Goal: Find contact information: Find contact information

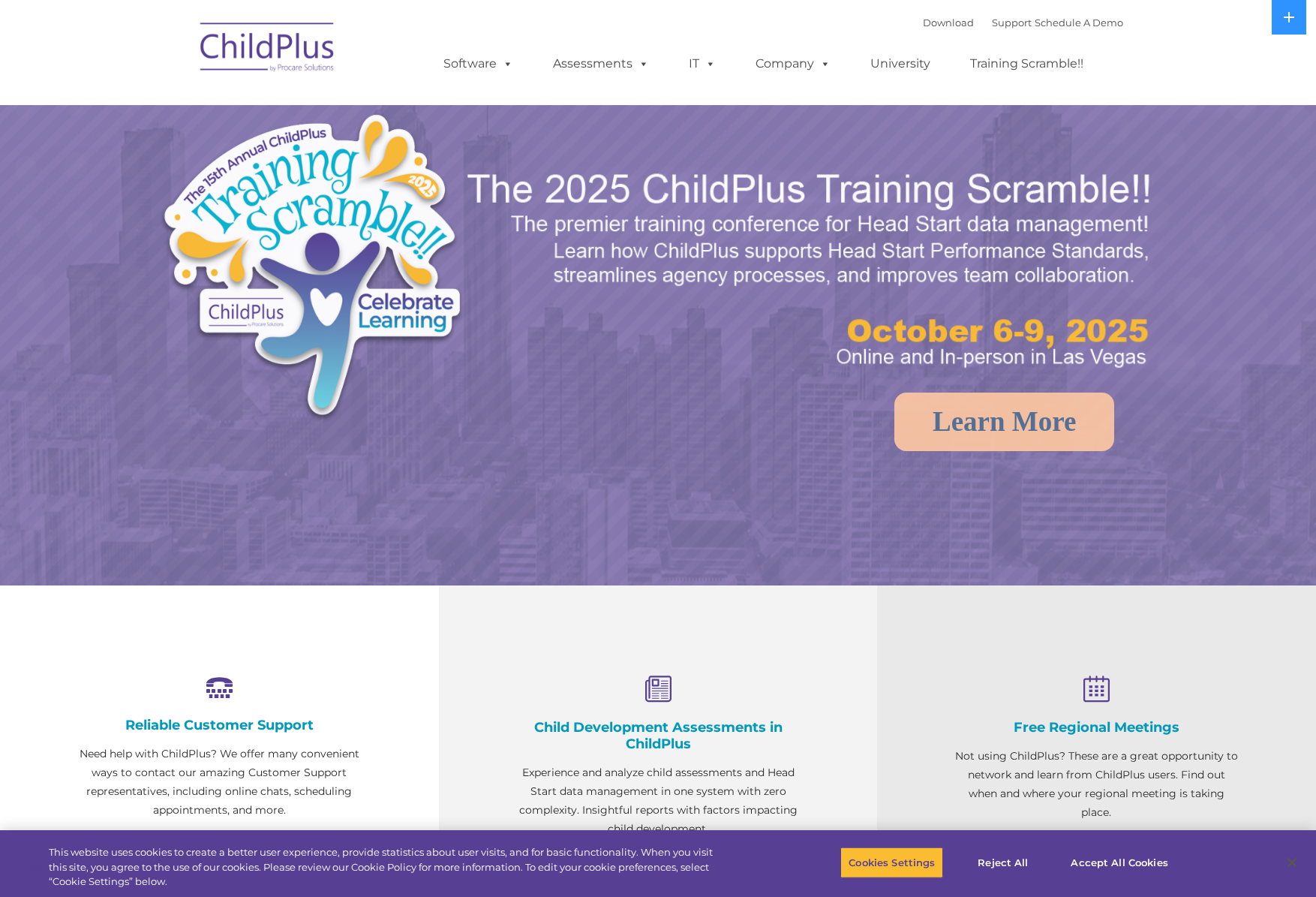
select select "MEDIUM"
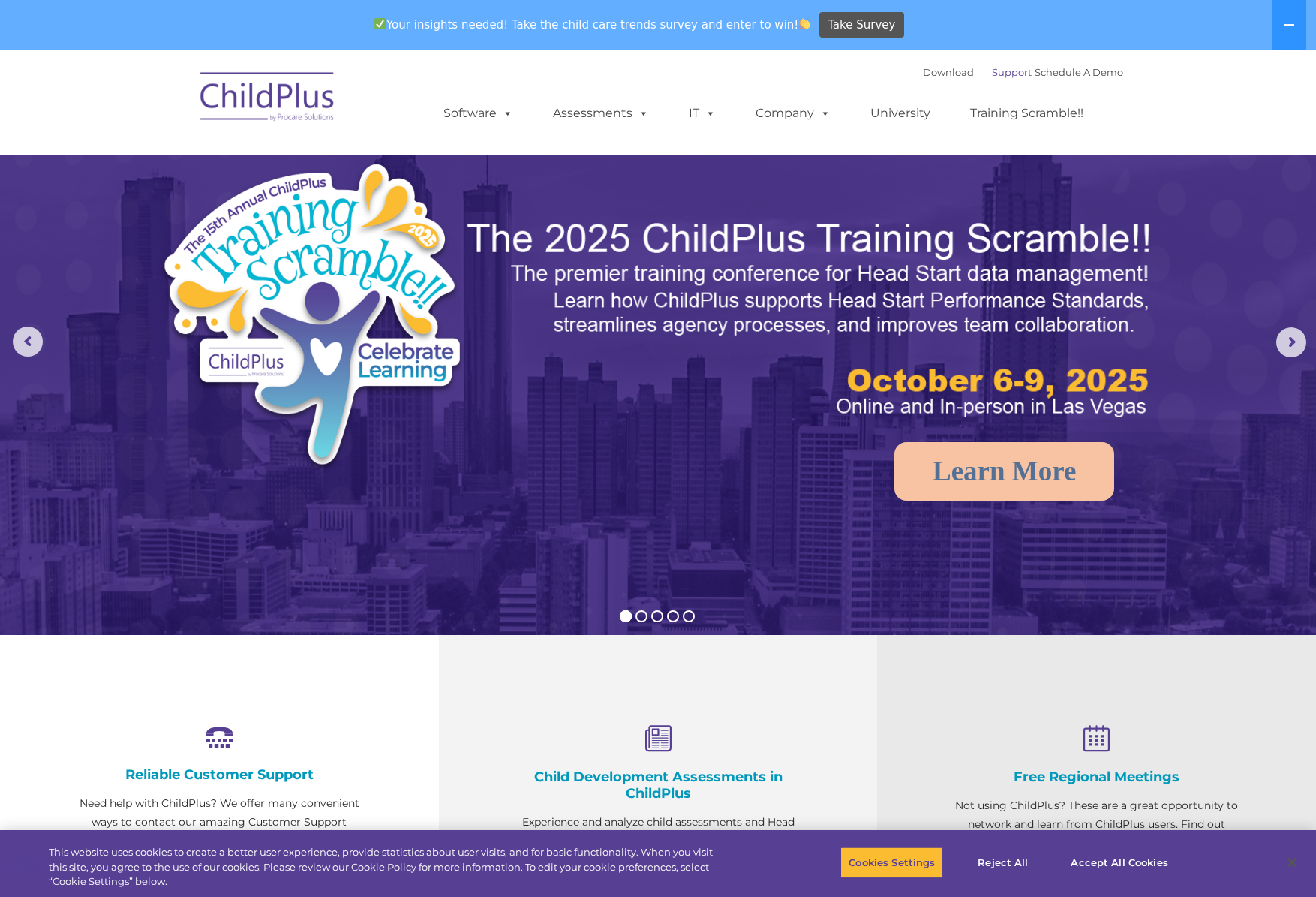
click at [992, 75] on link "Support" at bounding box center [1012, 72] width 40 height 12
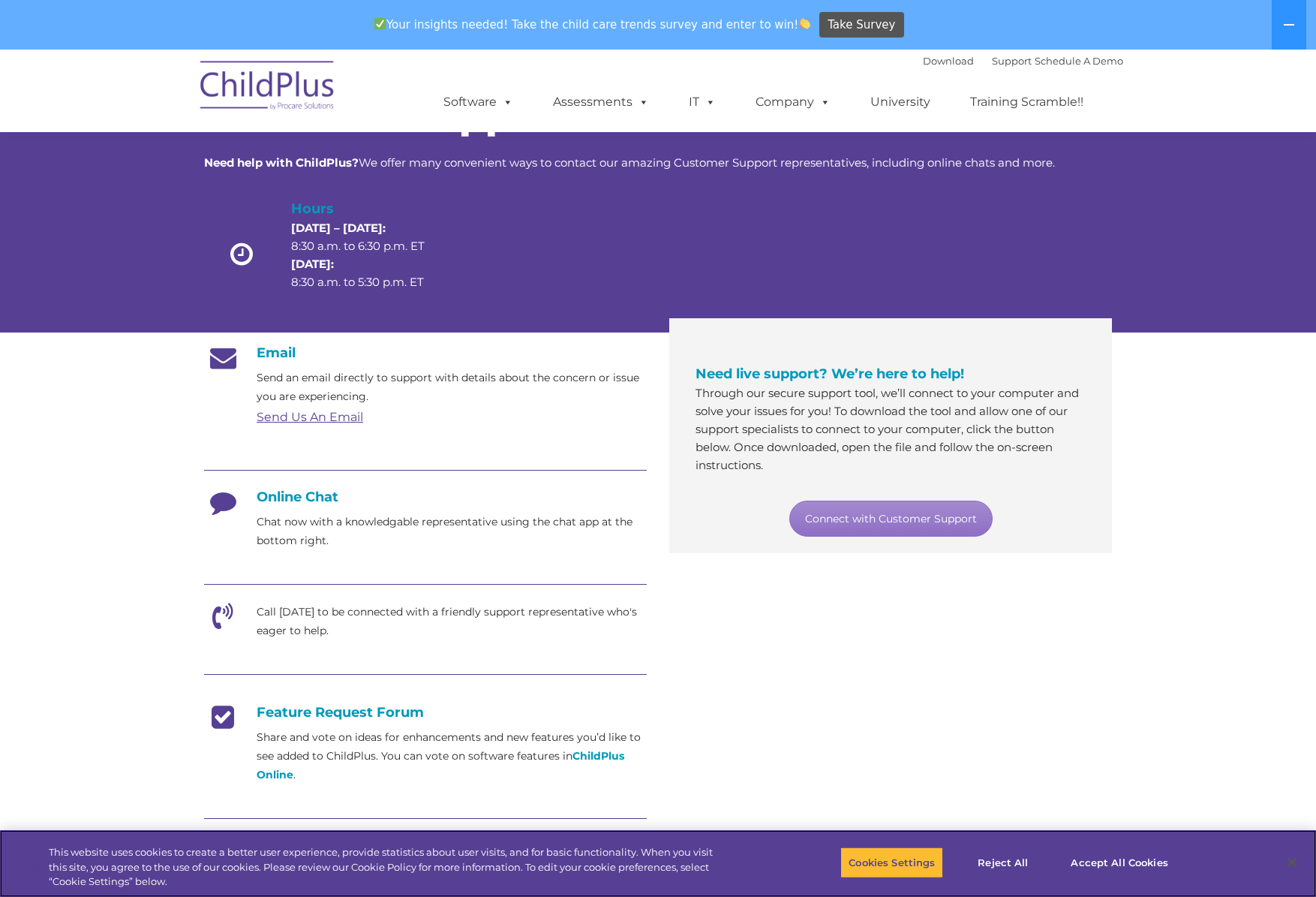
scroll to position [75, 0]
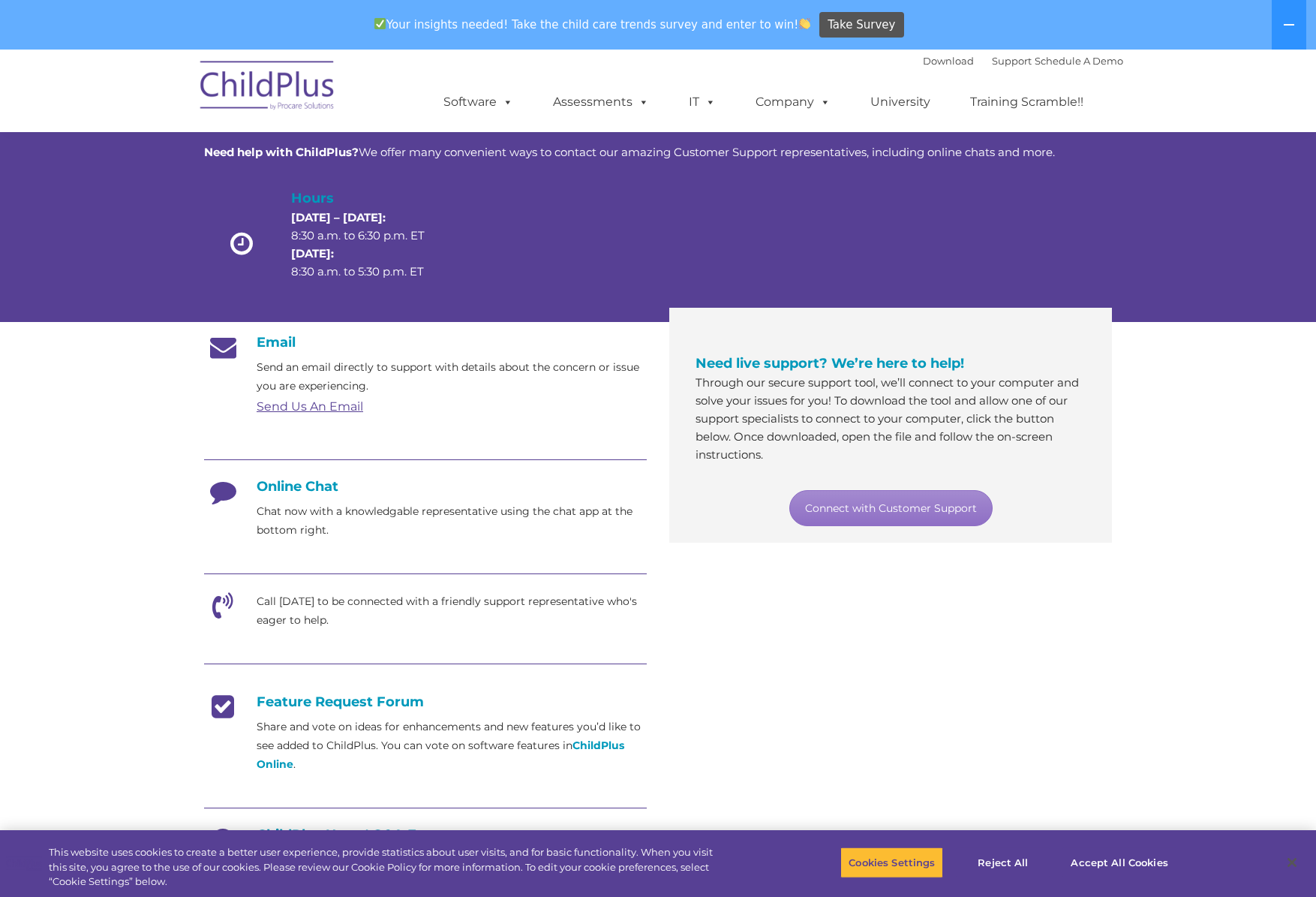
click at [328, 407] on link "Send Us An Email" at bounding box center [309, 406] width 107 height 14
